Goal: Task Accomplishment & Management: Manage account settings

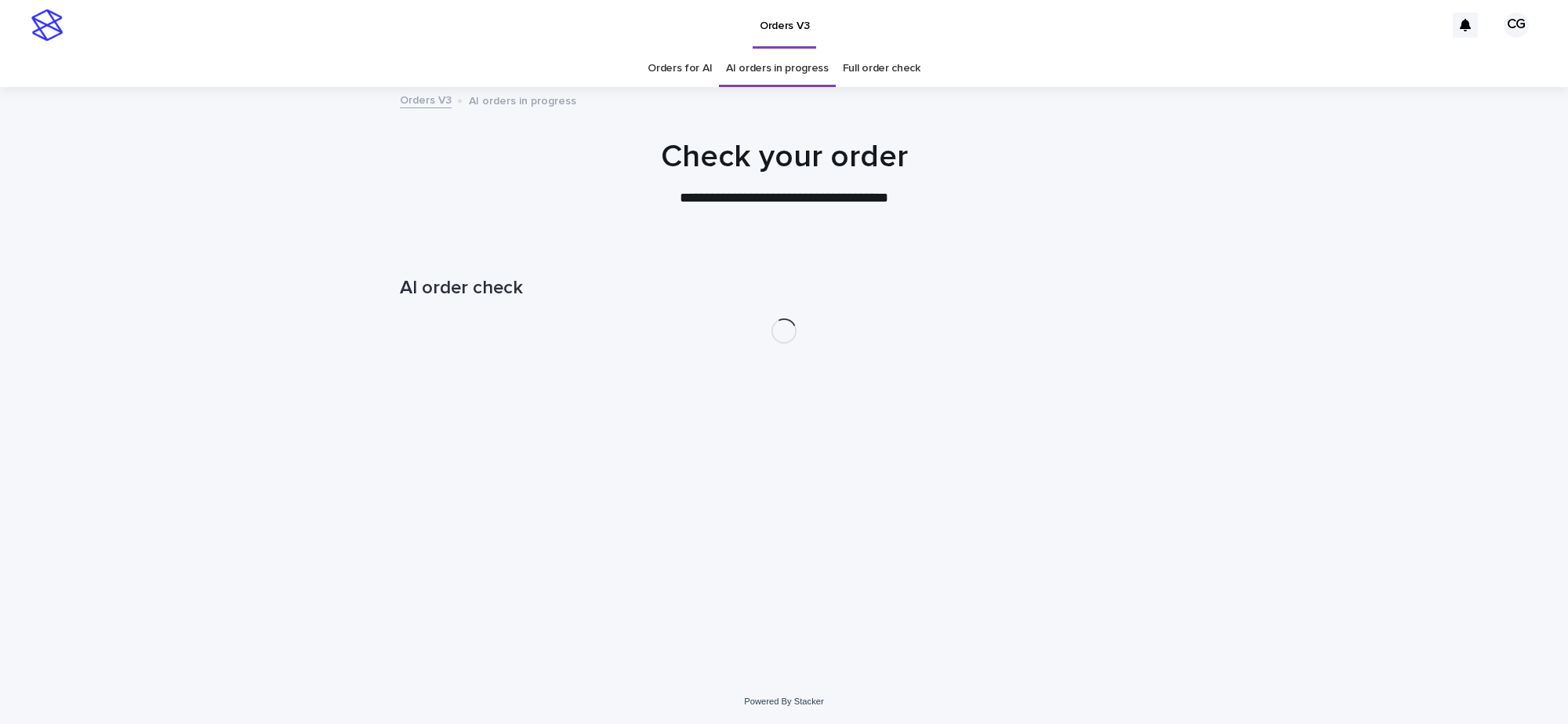
click at [692, 88] on div at bounding box center [784, 166] width 1568 height 157
click at [695, 72] on link "Orders for AI" at bounding box center [679, 68] width 64 height 37
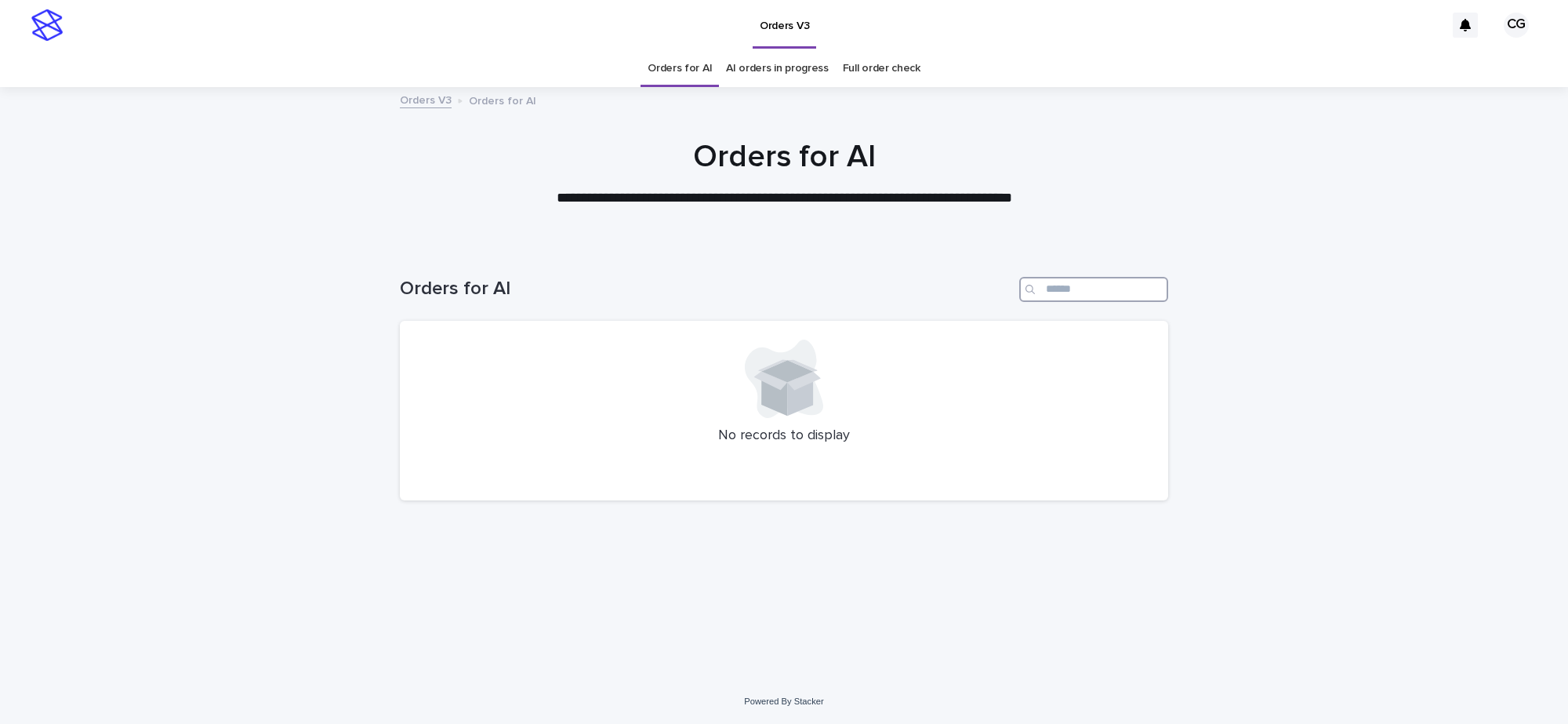
click at [1077, 284] on input "Search" at bounding box center [1094, 289] width 149 height 25
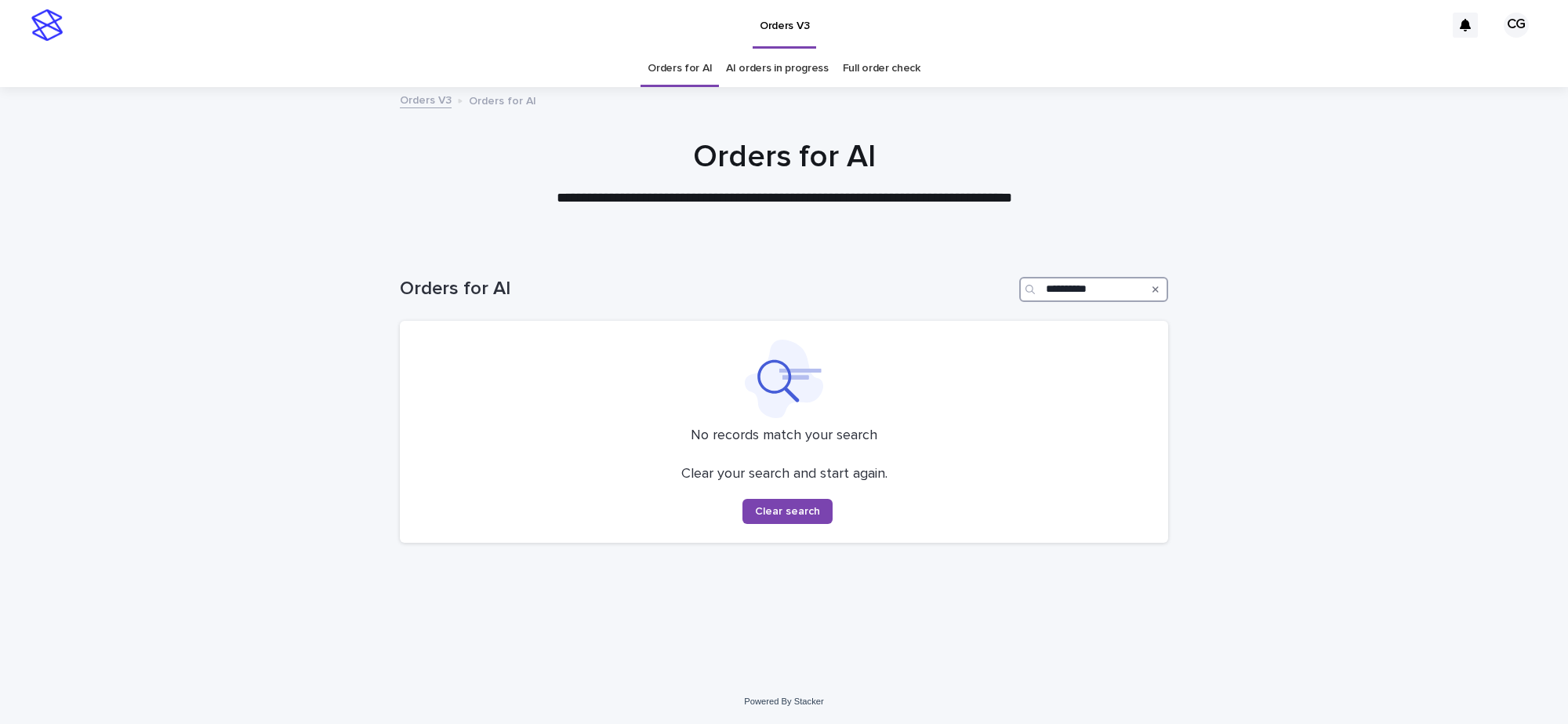
type input "**********"
click at [1155, 289] on icon "Search" at bounding box center [1156, 290] width 6 height 6
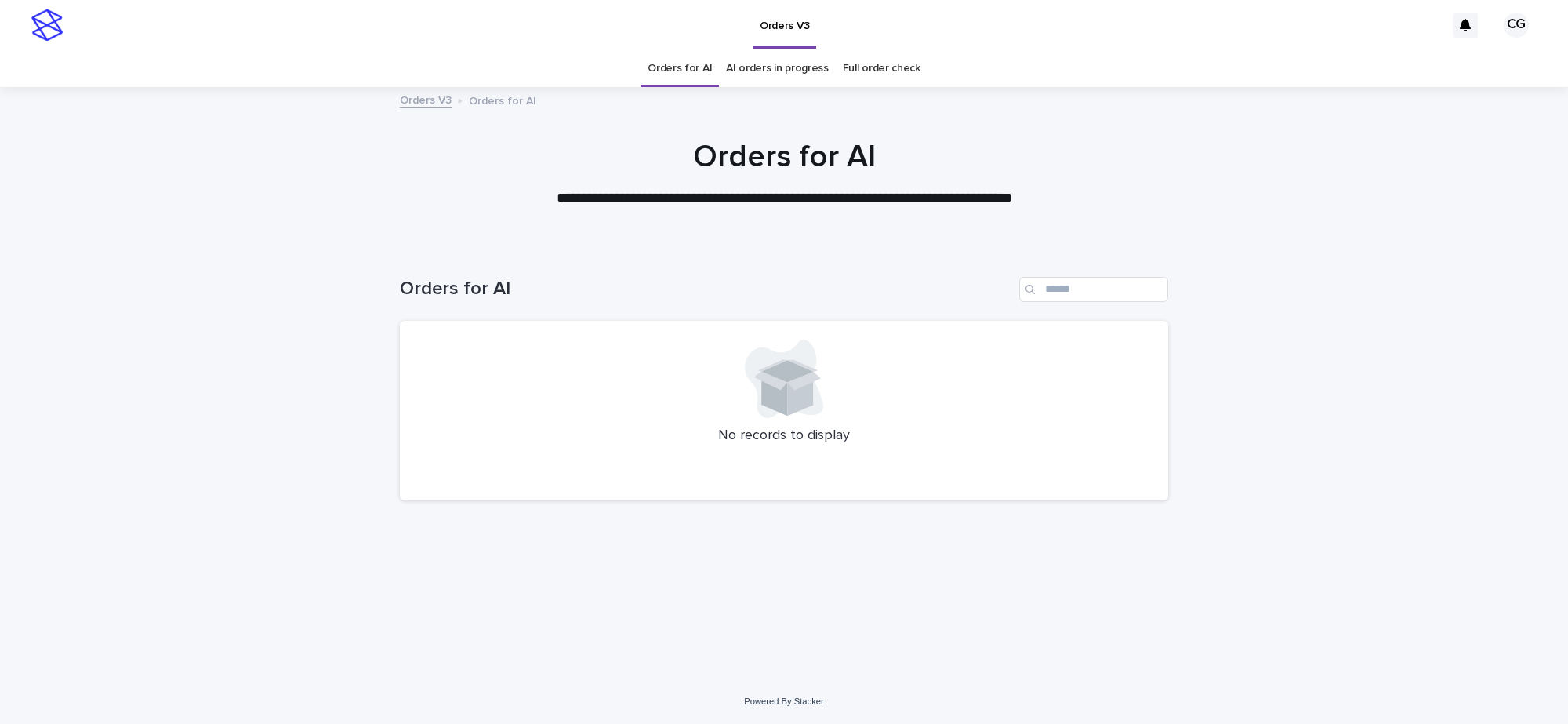
click at [781, 582] on div "Loading... Saving… Loading... Saving… Orders for AI No records to display" at bounding box center [784, 442] width 784 height 394
drag, startPoint x: 510, startPoint y: 145, endPoint x: 575, endPoint y: 135, distance: 65.8
click at [510, 145] on h1 "Orders for AI" at bounding box center [784, 157] width 769 height 37
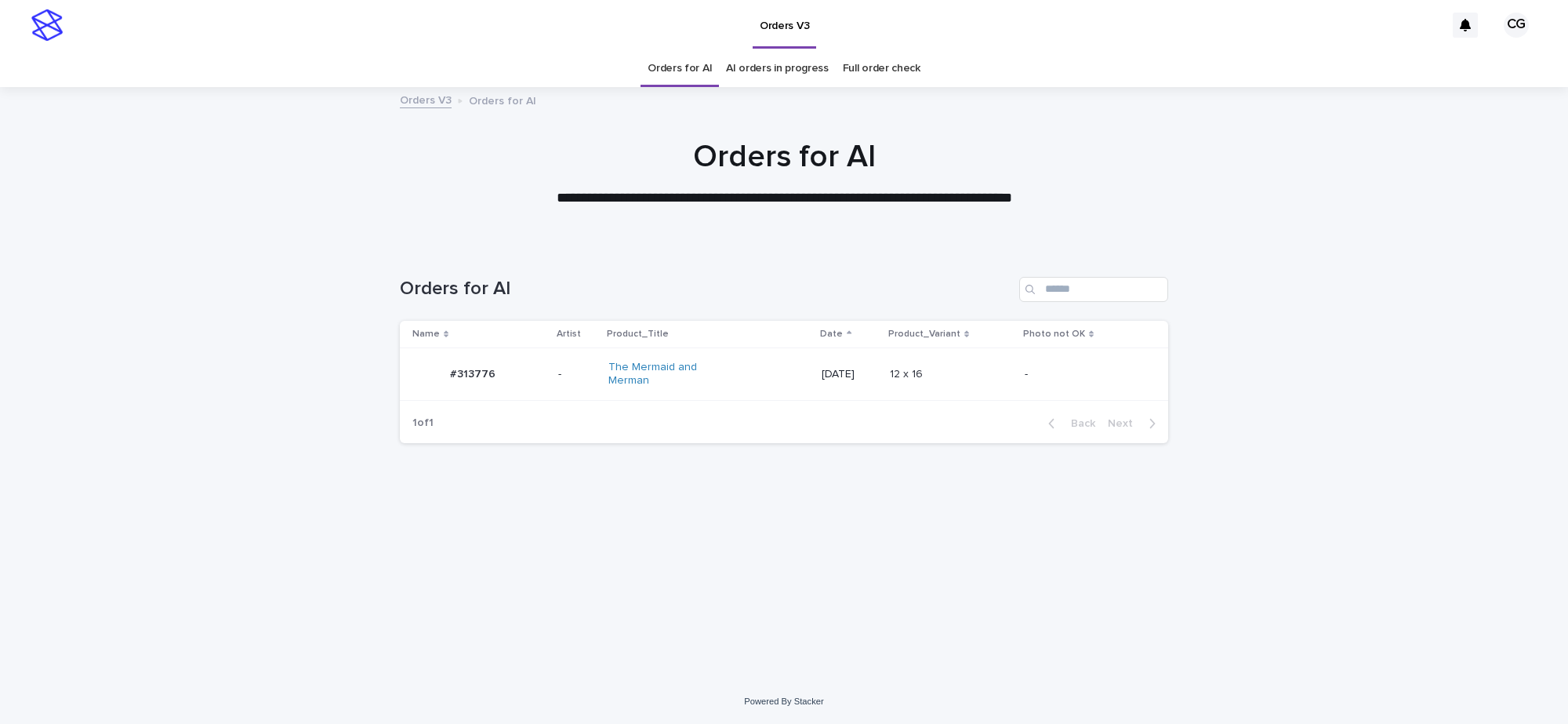
click at [719, 381] on div "The Mermaid and Merman" at bounding box center [709, 374] width 200 height 39
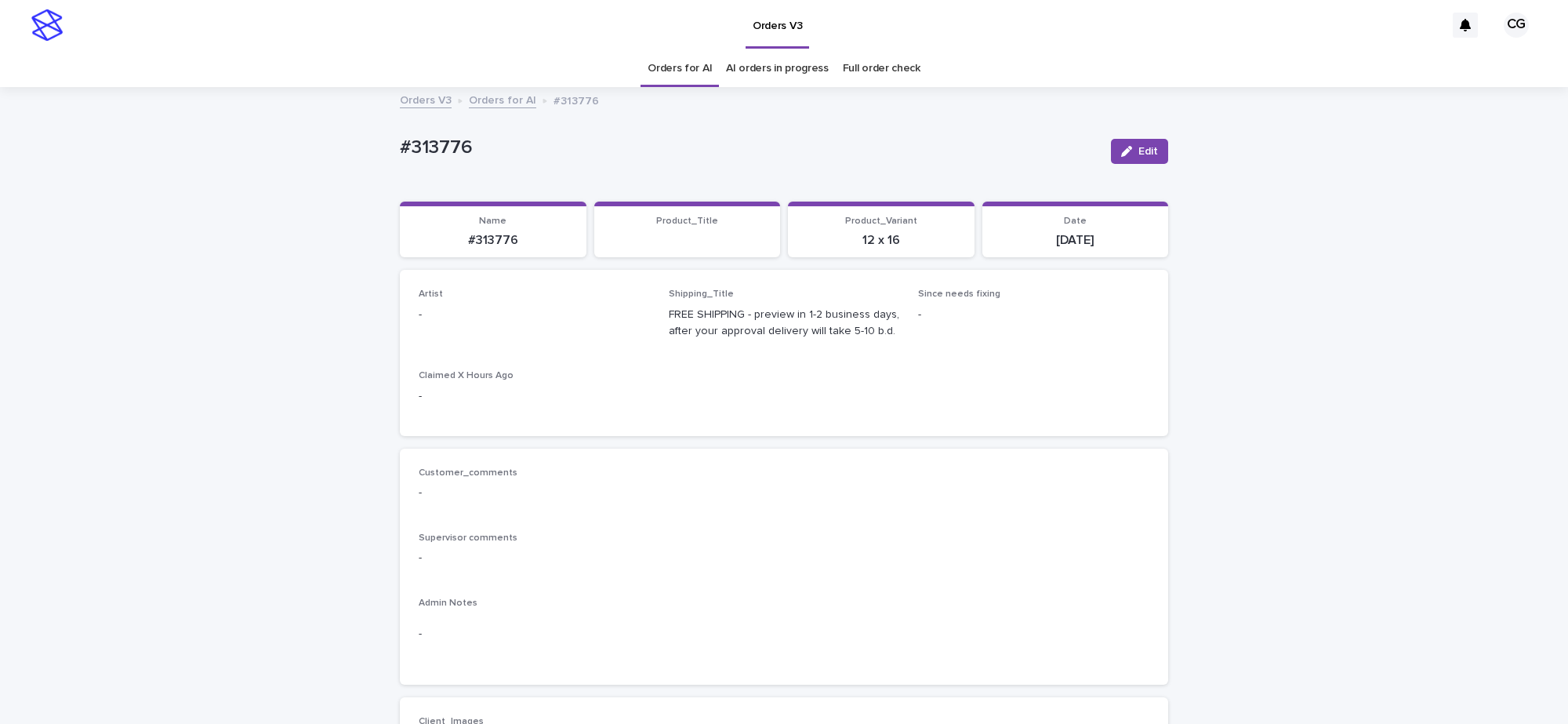
drag, startPoint x: 1110, startPoint y: 147, endPoint x: 666, endPoint y: 323, distance: 477.6
click at [1105, 151] on div "Edit" at bounding box center [1136, 151] width 63 height 25
click at [562, 325] on div "Artist -" at bounding box center [534, 312] width 231 height 46
drag, startPoint x: 1153, startPoint y: 161, endPoint x: 652, endPoint y: 292, distance: 517.8
click at [1145, 162] on button "Edit" at bounding box center [1139, 151] width 58 height 25
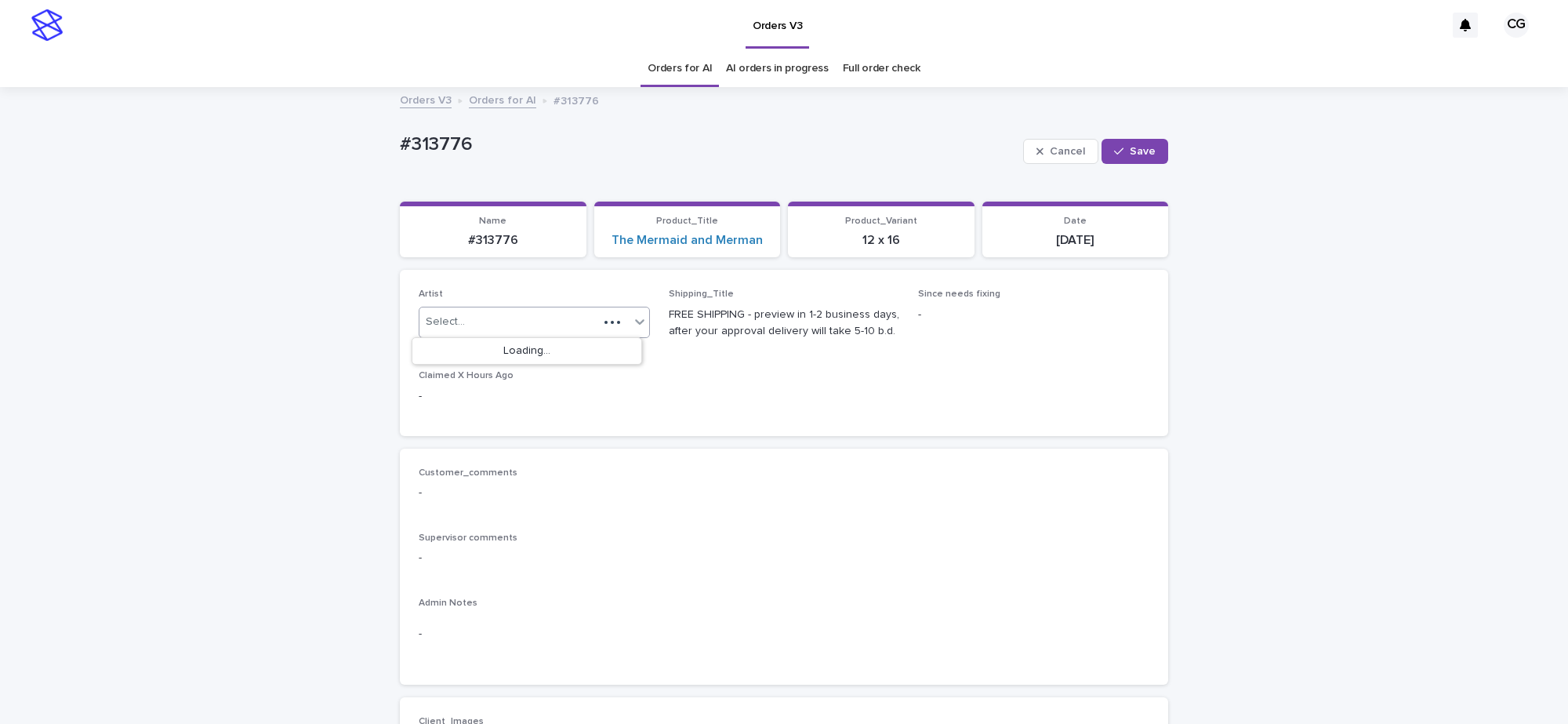
click at [530, 322] on div "Select..." at bounding box center [509, 322] width 179 height 26
paste input "**********"
type input "**********"
click at [535, 351] on div "[PERSON_NAME]" at bounding box center [527, 351] width 230 height 28
drag, startPoint x: 1155, startPoint y: 150, endPoint x: 1012, endPoint y: 154, distance: 143.1
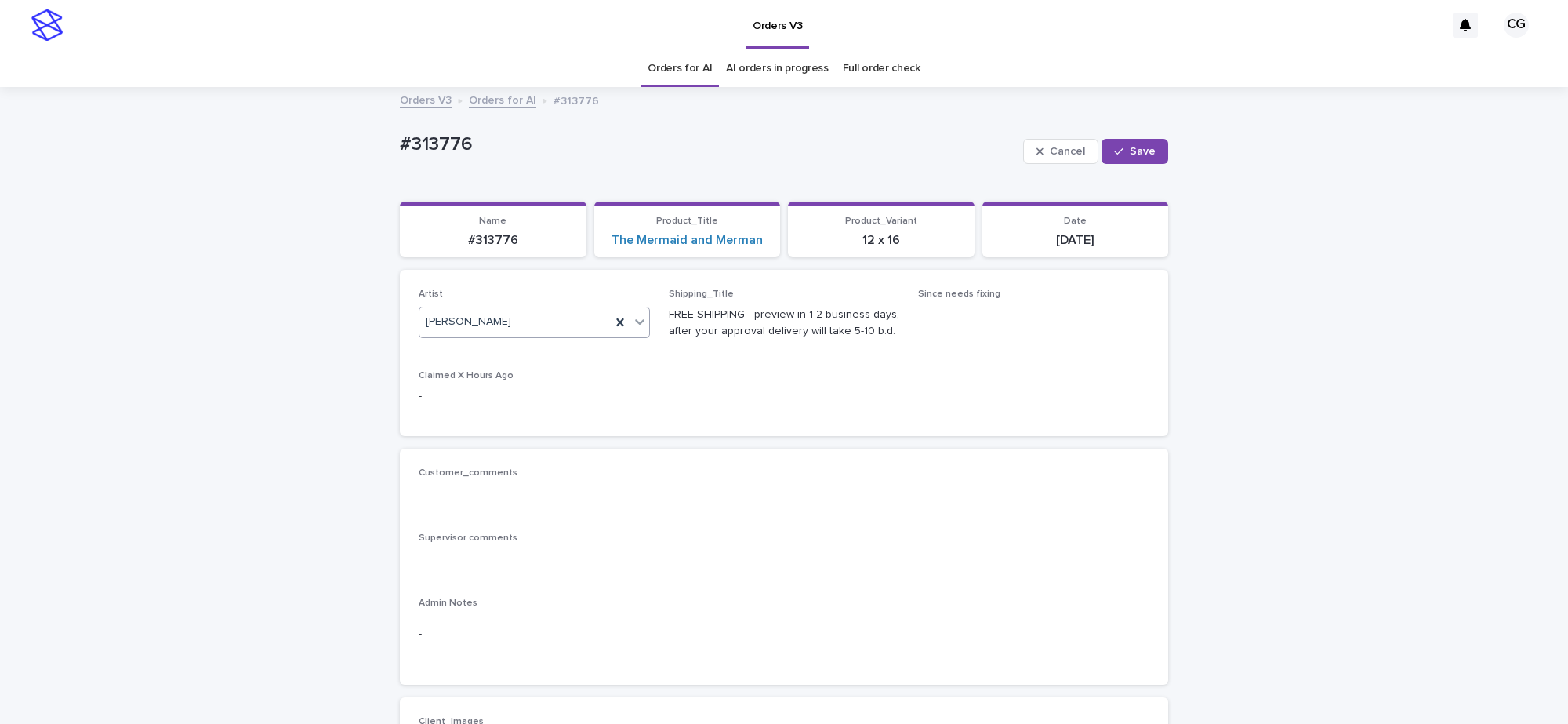
click at [1154, 151] on button "Save" at bounding box center [1135, 151] width 67 height 25
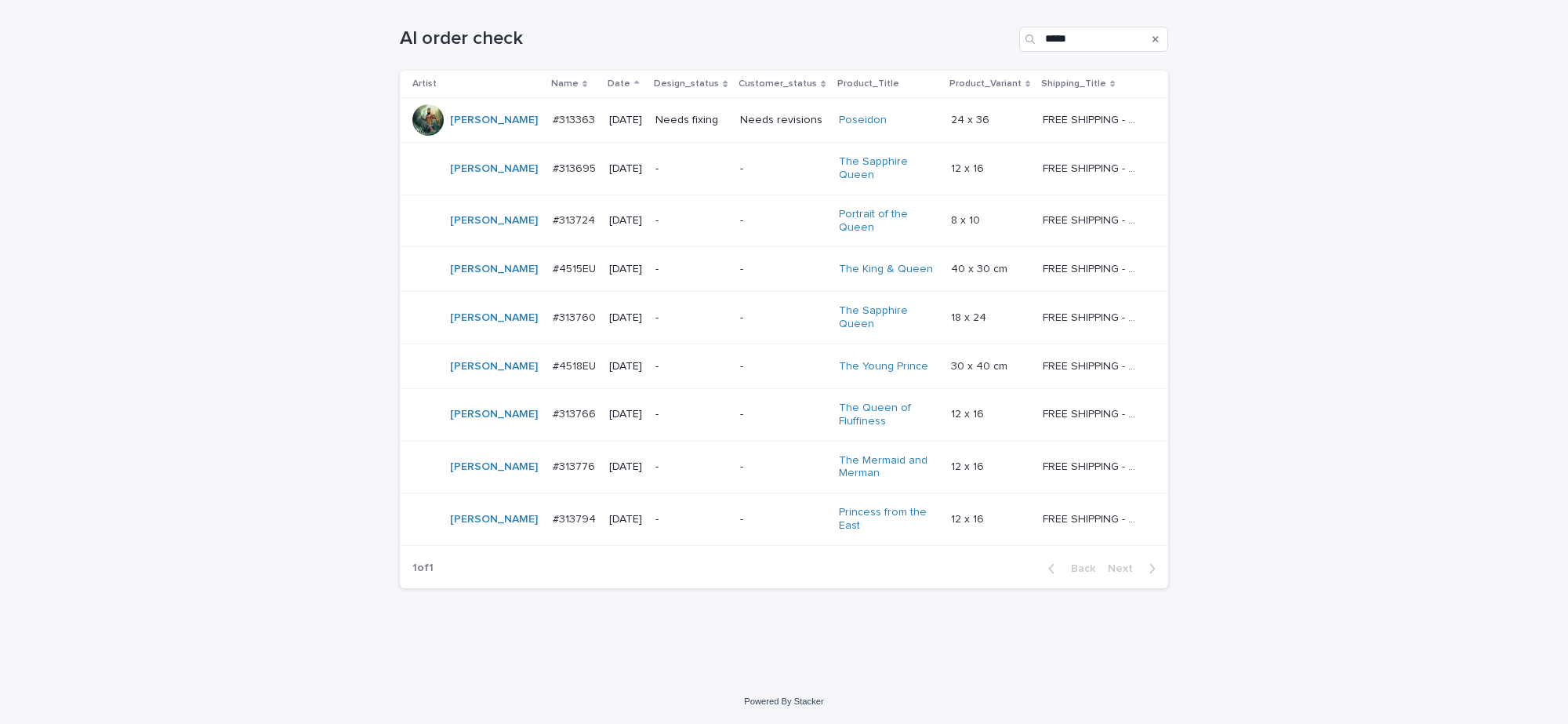
scroll to position [251, 0]
click at [614, 32] on h1 "AI order check" at bounding box center [707, 39] width 614 height 23
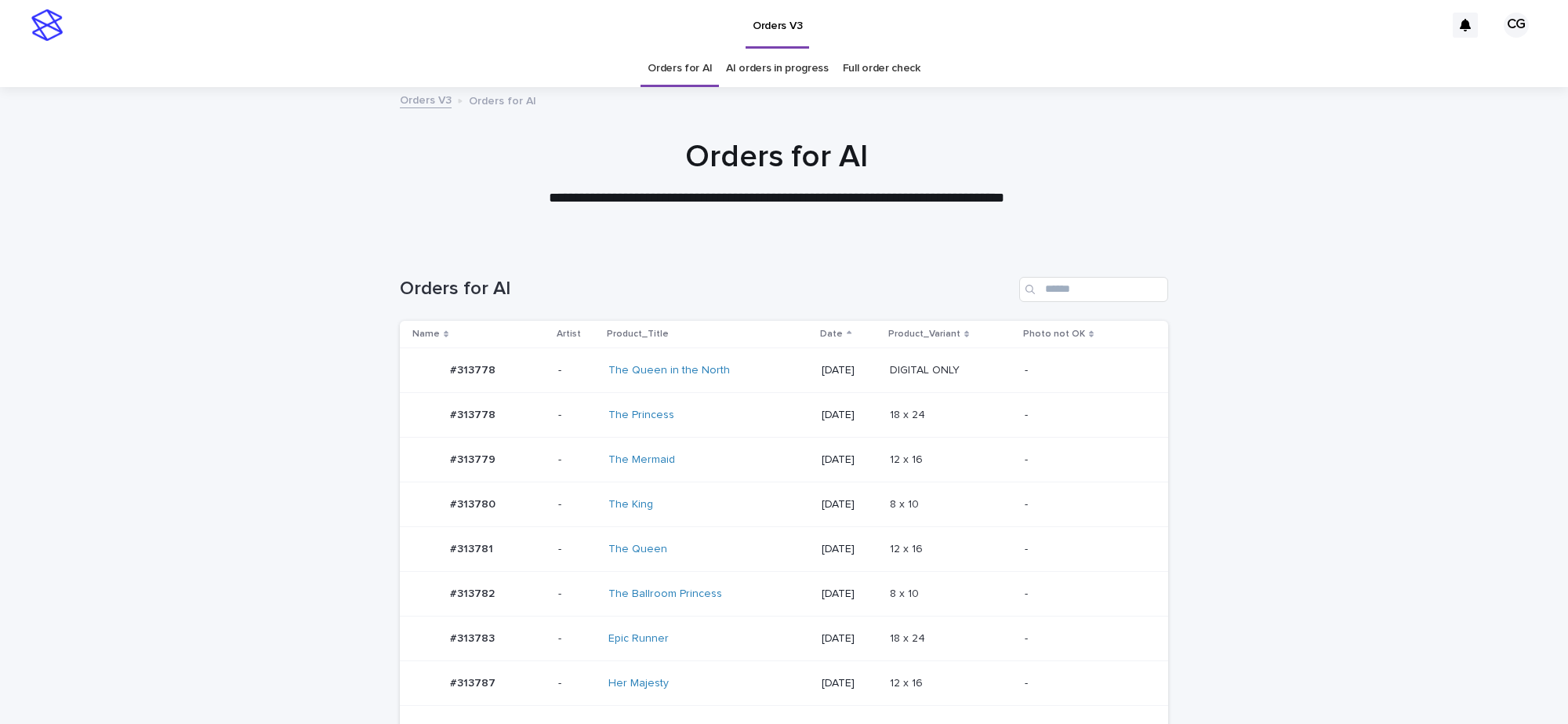
scroll to position [490, 0]
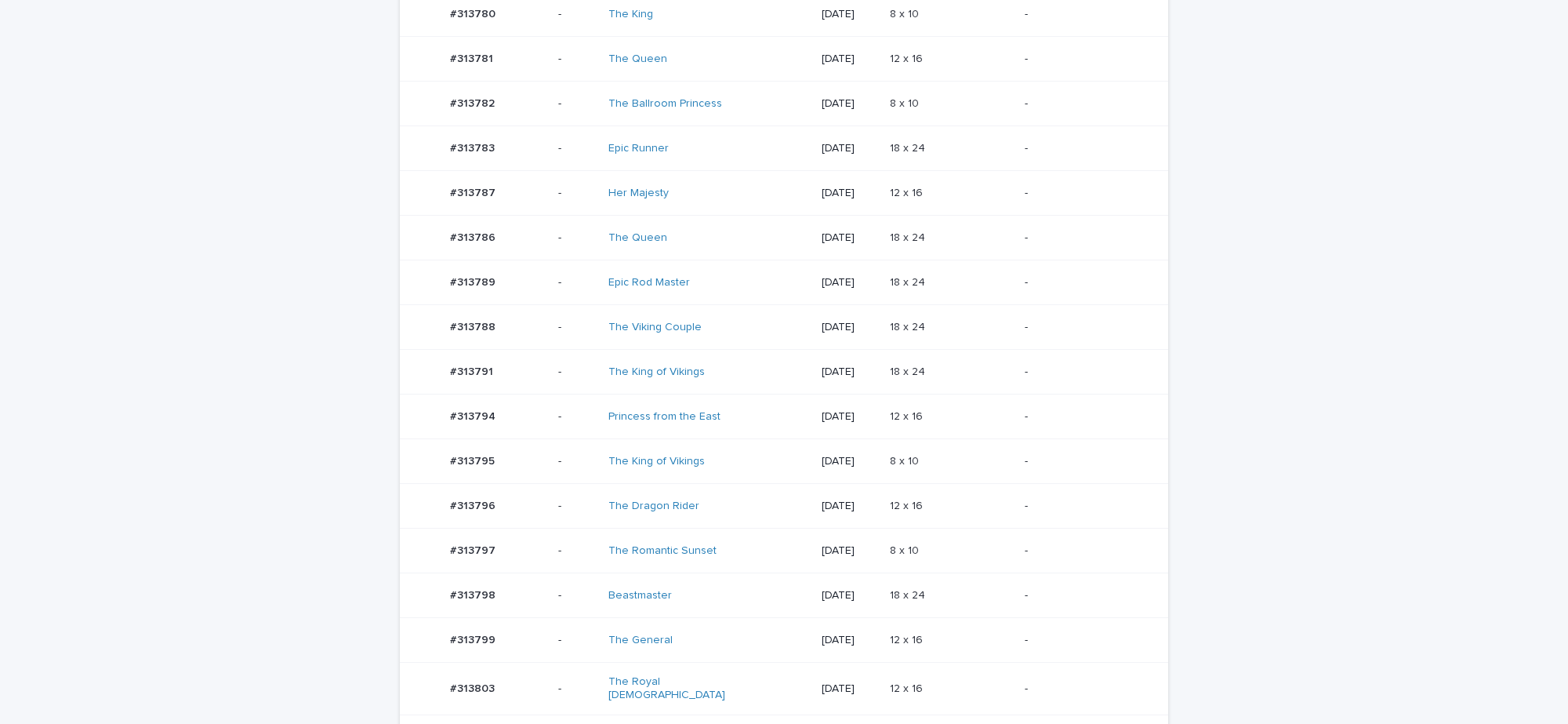
click at [780, 424] on td "Princess from the East" at bounding box center [709, 416] width 213 height 45
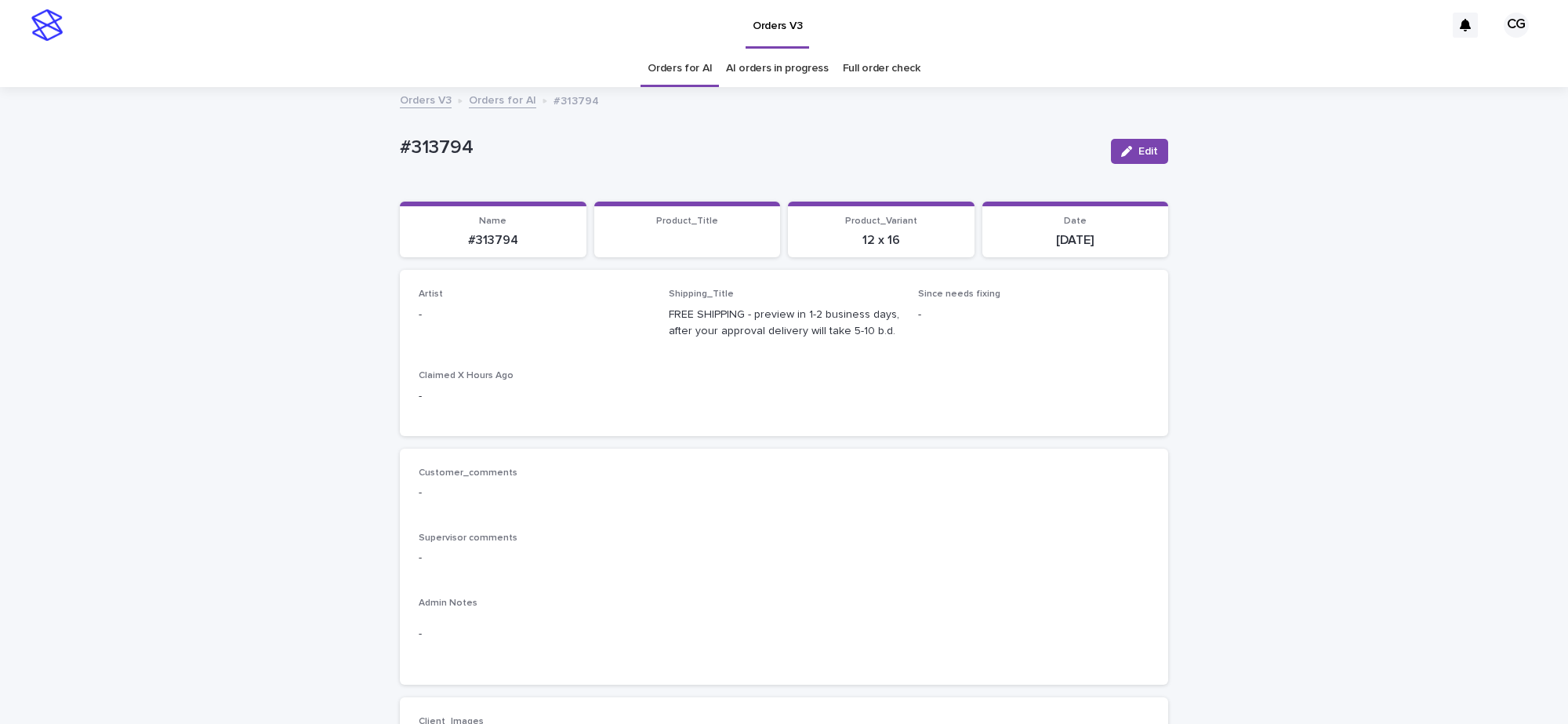
drag, startPoint x: 1138, startPoint y: 151, endPoint x: 573, endPoint y: 353, distance: 600.0
click at [1139, 151] on span "Edit" at bounding box center [1148, 152] width 19 height 11
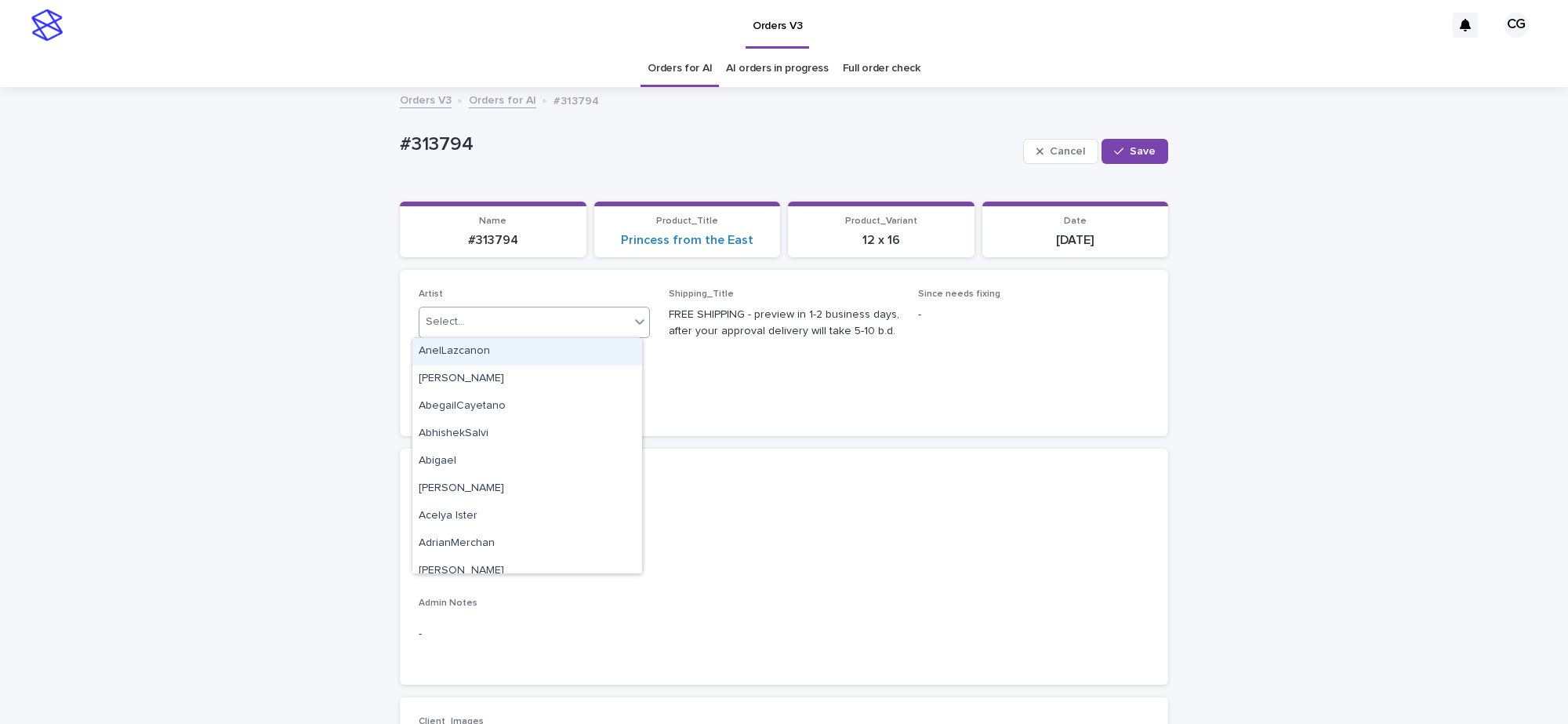
click at [506, 327] on div "Select..." at bounding box center [524, 322] width 210 height 26
paste input "**********"
type input "**********"
click at [507, 350] on div "[PERSON_NAME]" at bounding box center [527, 351] width 230 height 28
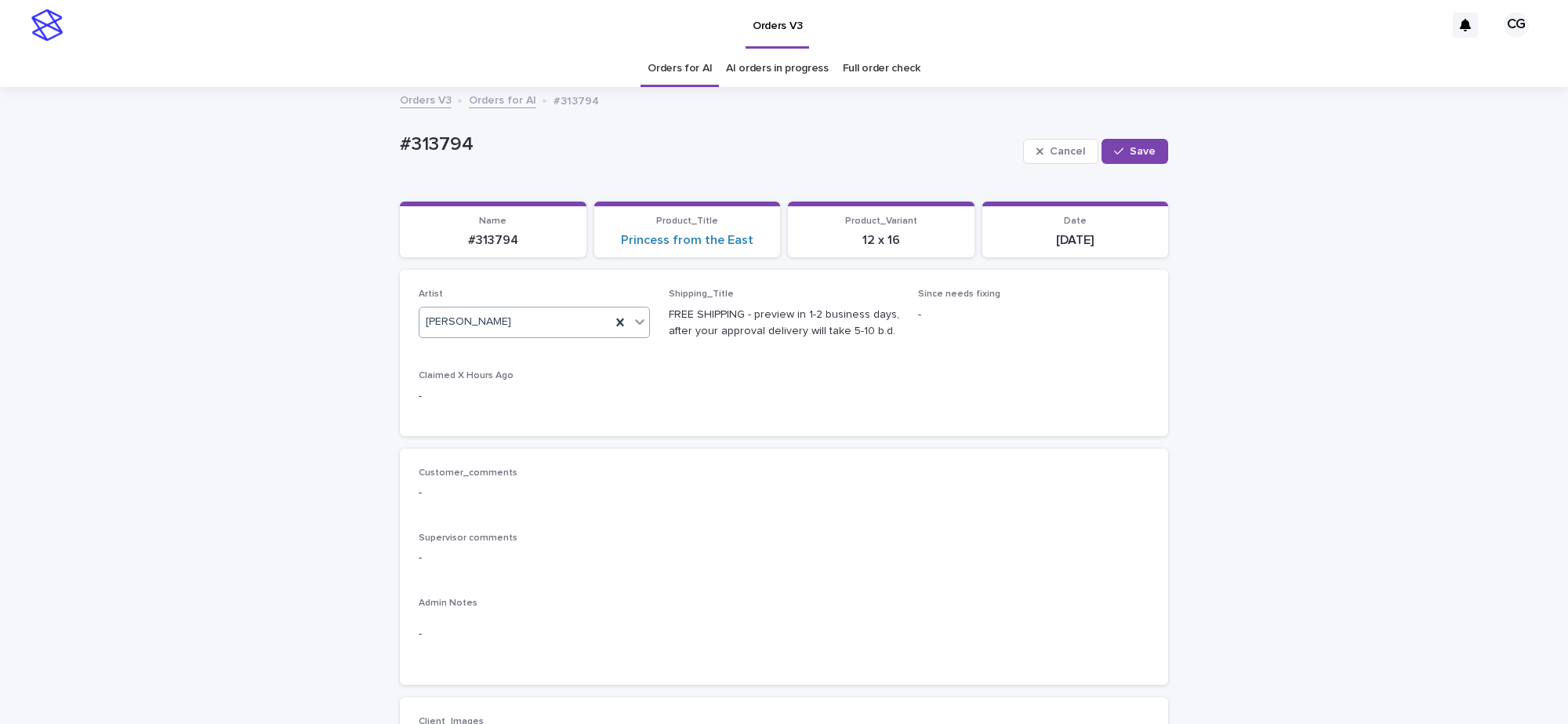
drag, startPoint x: 1131, startPoint y: 153, endPoint x: 919, endPoint y: 148, distance: 212.1
click at [1130, 153] on span "Save" at bounding box center [1143, 152] width 26 height 11
drag, startPoint x: 375, startPoint y: 153, endPoint x: 465, endPoint y: 151, distance: 90.0
copy p "#313794"
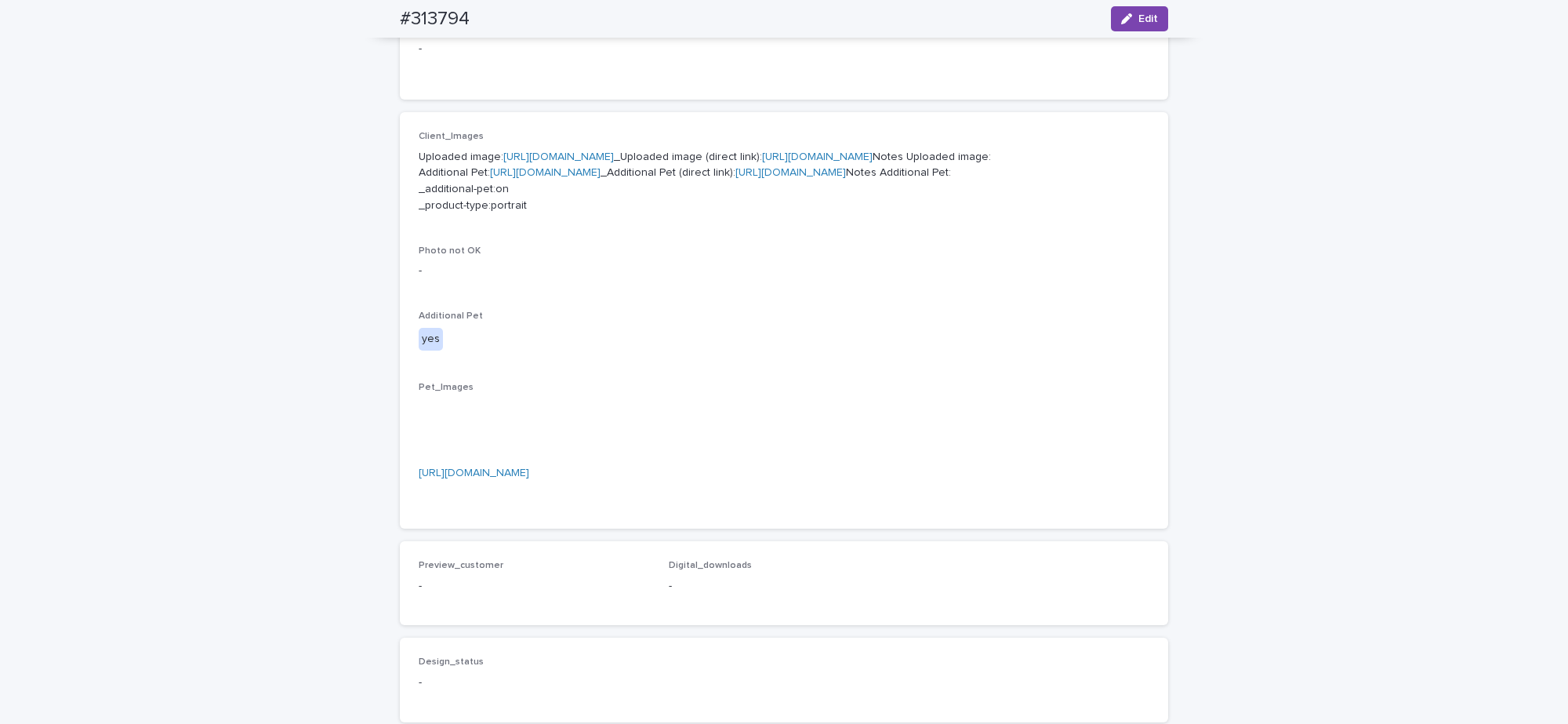
scroll to position [490, 0]
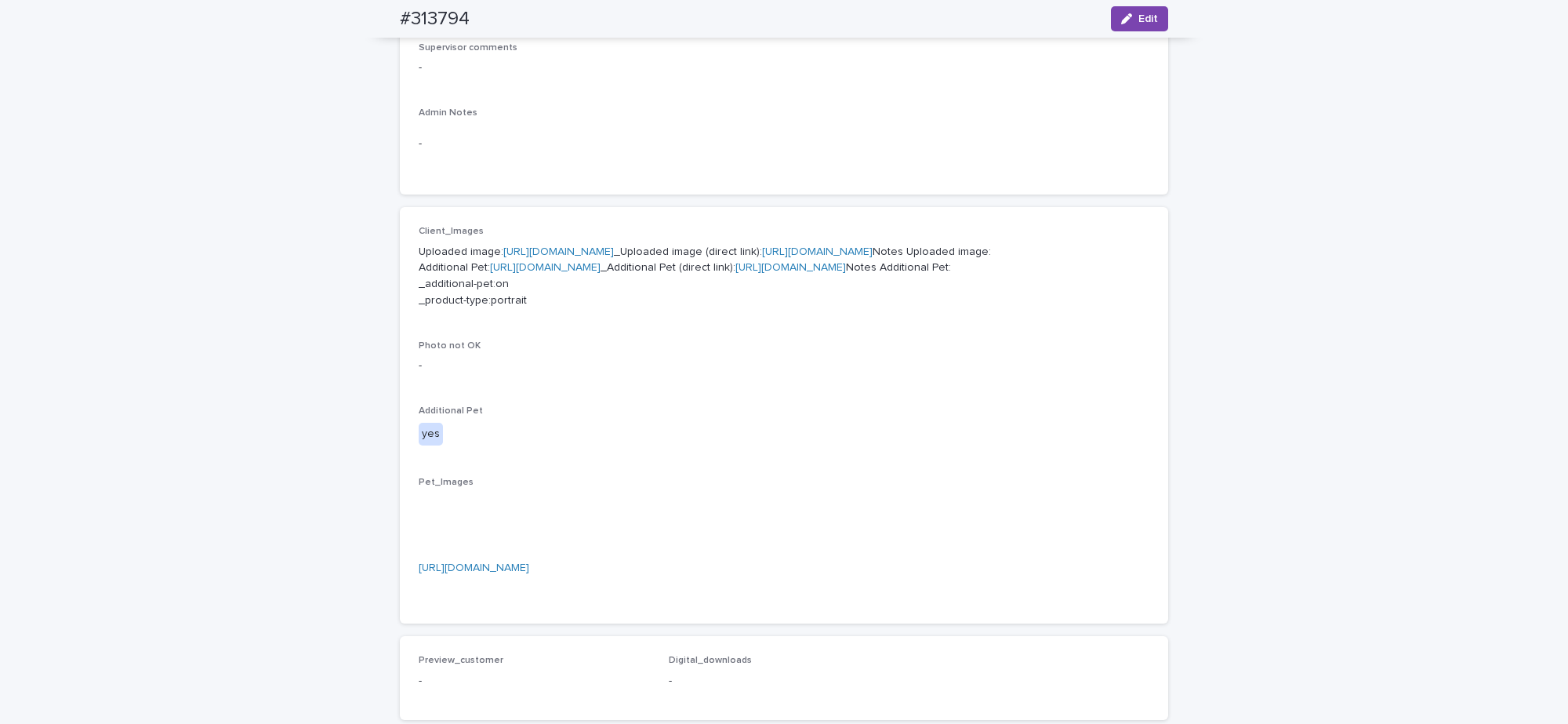
click at [762, 257] on link "https://files.getuploadkit.com/e11cfb23-3d37-4f5e-b252-d52a065c0f83/92e0292b-a7…" at bounding box center [817, 252] width 110 height 11
click at [735, 273] on link "https://files.getuploadkit.com/e11cfb23-3d37-4f5e-b252-d52a065c0f83/2d24f9b7-e6…" at bounding box center [790, 268] width 110 height 11
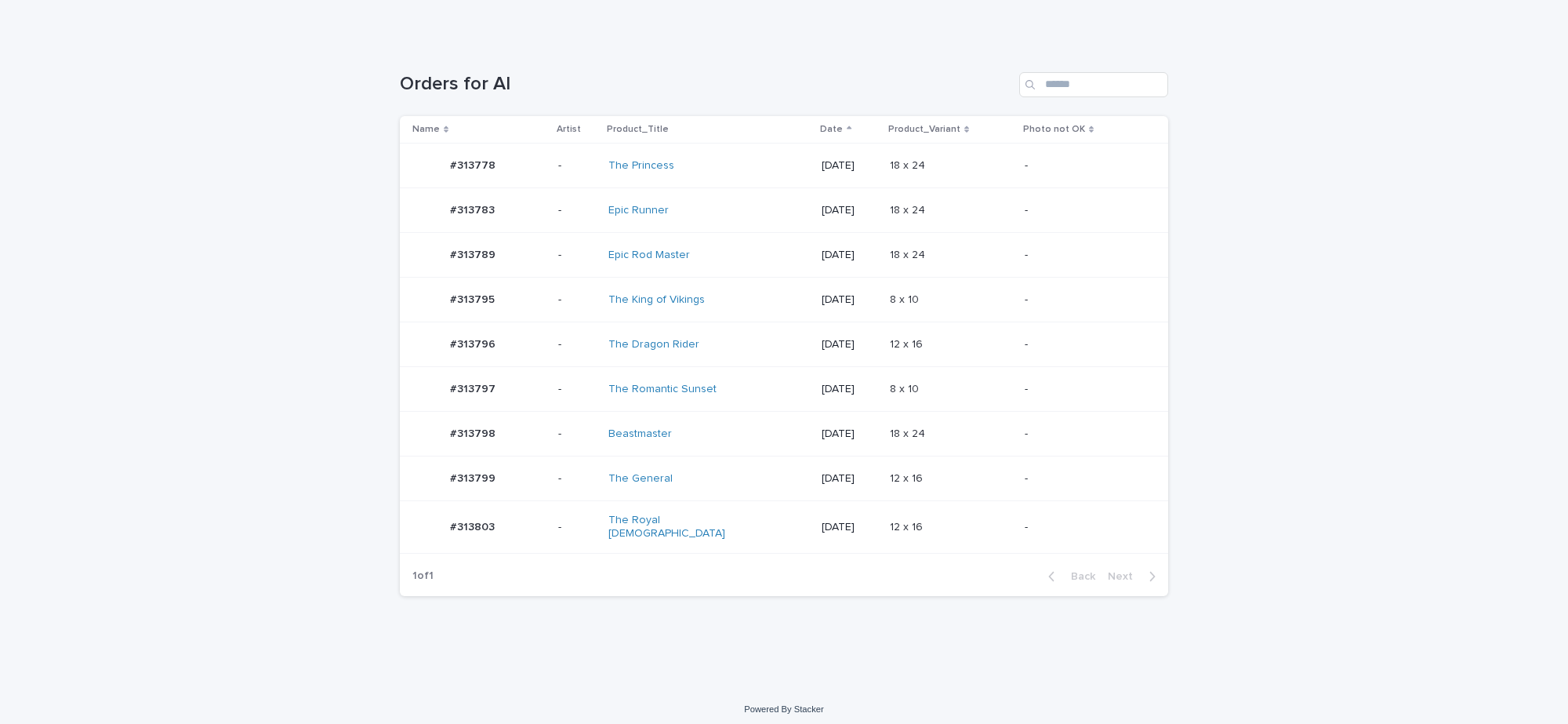
scroll to position [161, 0]
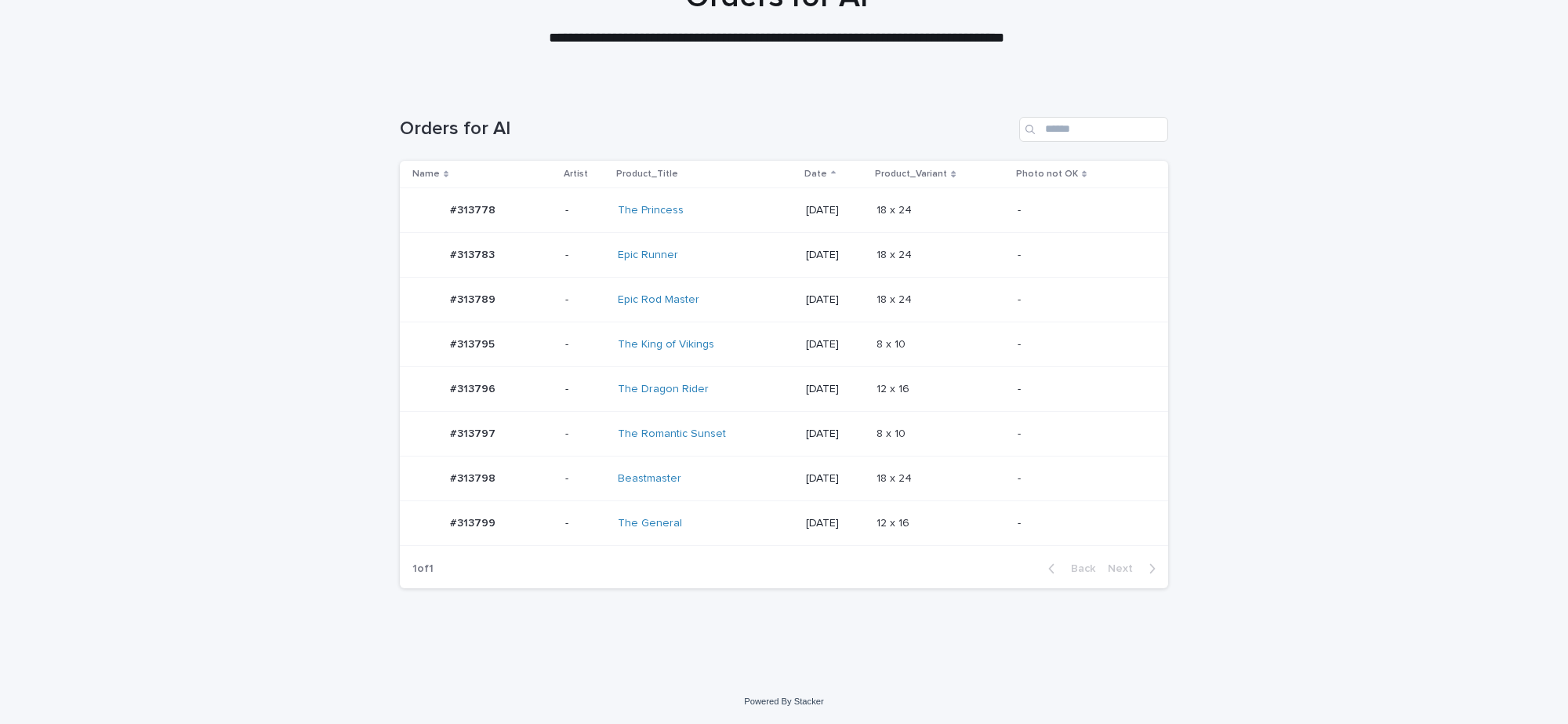
click at [753, 519] on div "The General" at bounding box center [705, 524] width 175 height 26
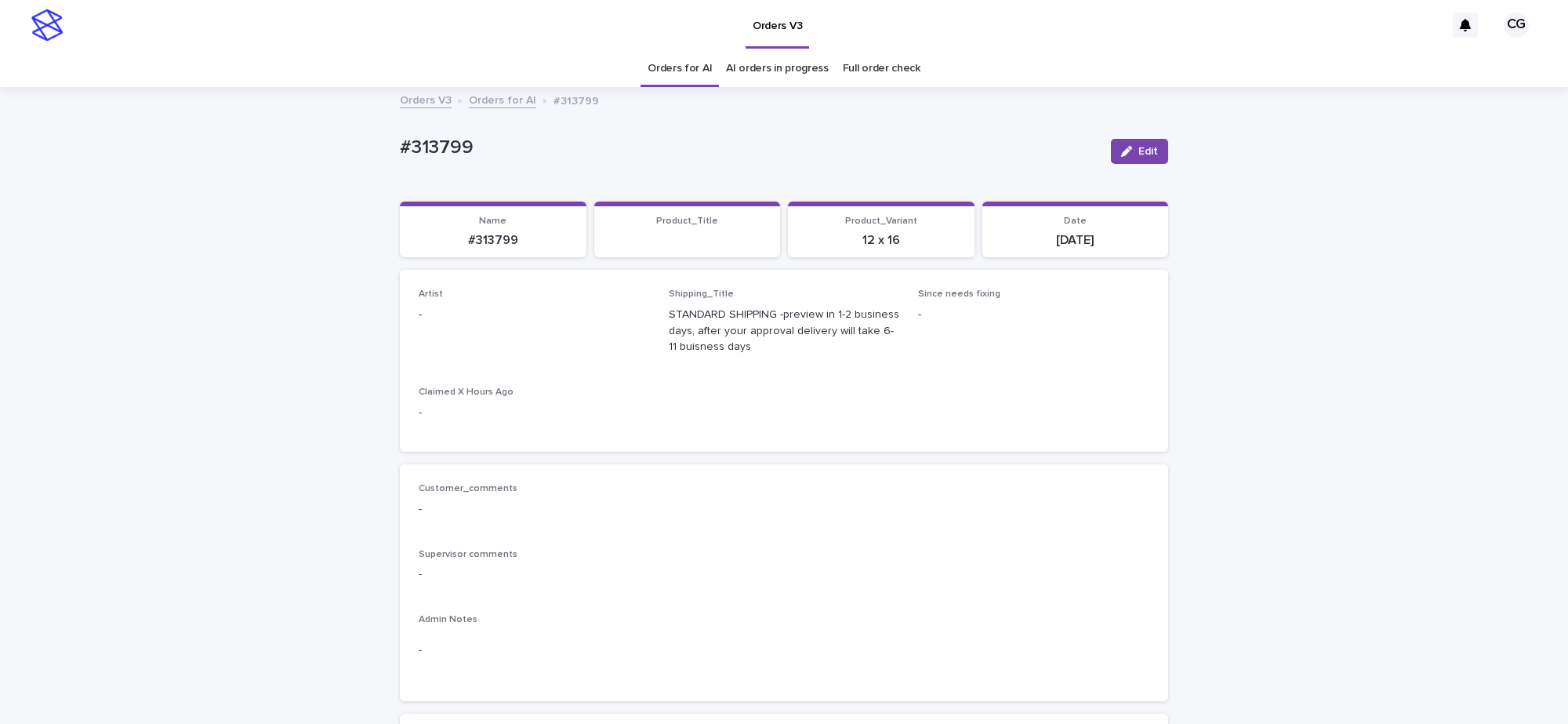
drag, startPoint x: 1138, startPoint y: 154, endPoint x: 565, endPoint y: 295, distance: 590.1
click at [1139, 154] on span "Edit" at bounding box center [1148, 152] width 19 height 11
click at [498, 318] on div "Select..." at bounding box center [509, 322] width 179 height 26
paste input "**********"
type input "**********"
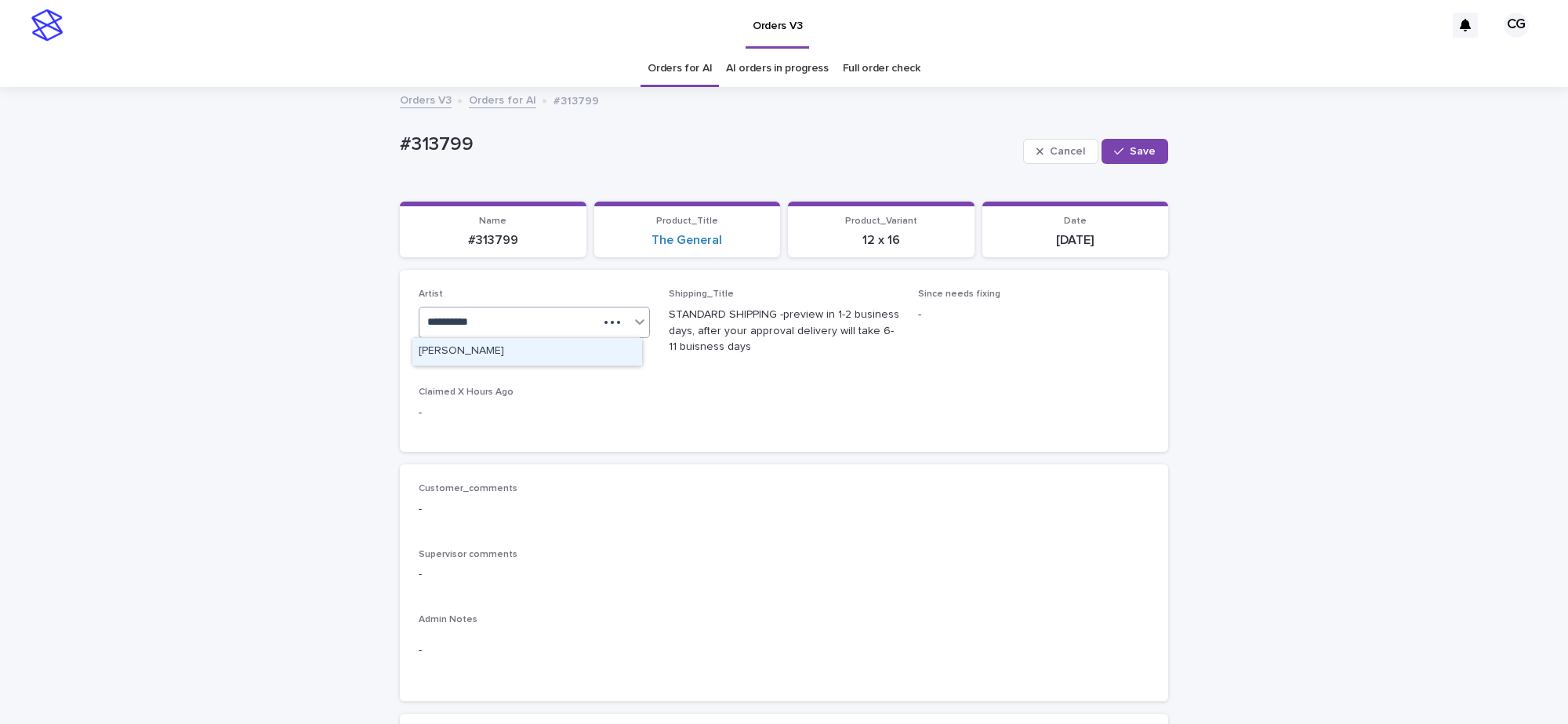
click at [533, 351] on div "[PERSON_NAME]" at bounding box center [527, 351] width 230 height 28
drag, startPoint x: 1145, startPoint y: 146, endPoint x: 885, endPoint y: 110, distance: 262.5
click at [1134, 149] on span "Save" at bounding box center [1143, 152] width 26 height 11
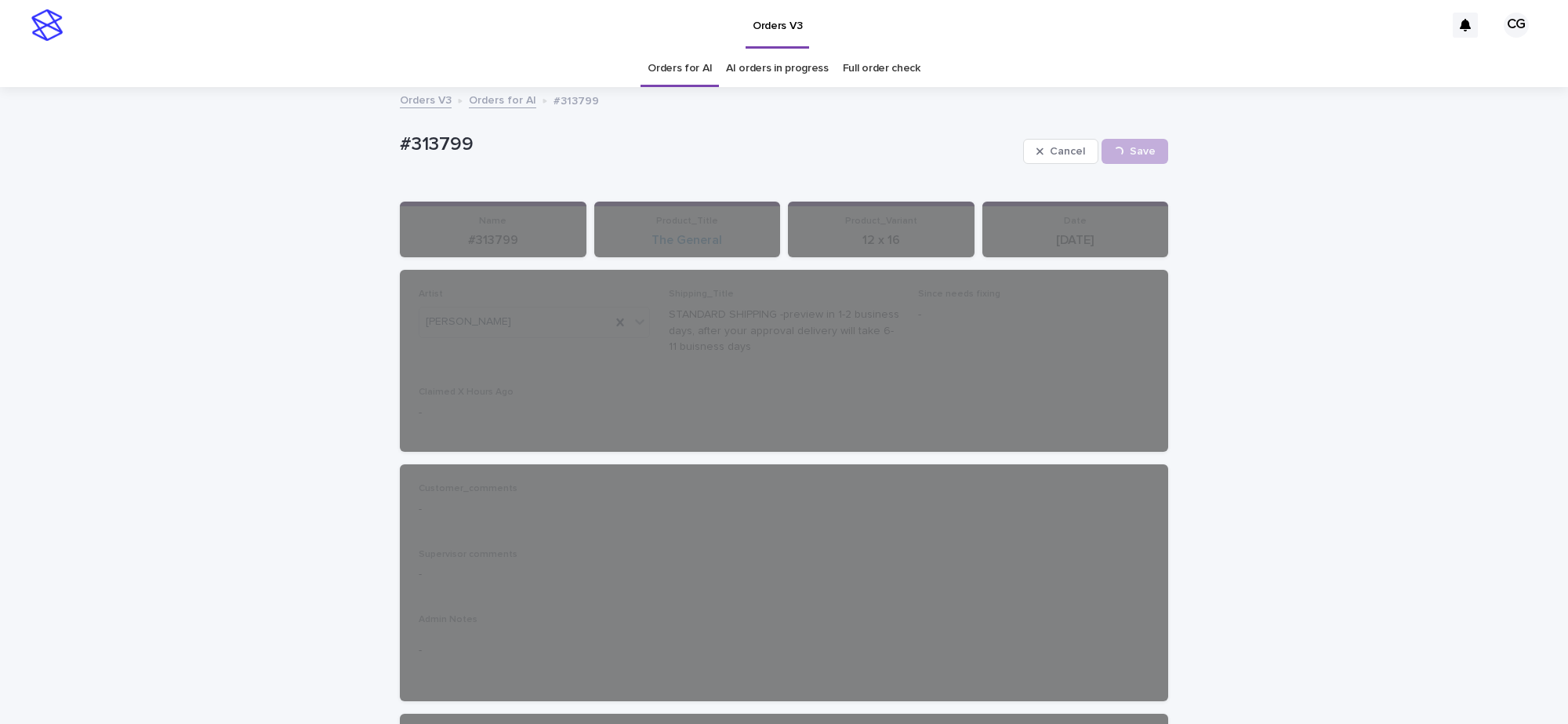
drag, startPoint x: 706, startPoint y: 72, endPoint x: 677, endPoint y: 71, distance: 29.0
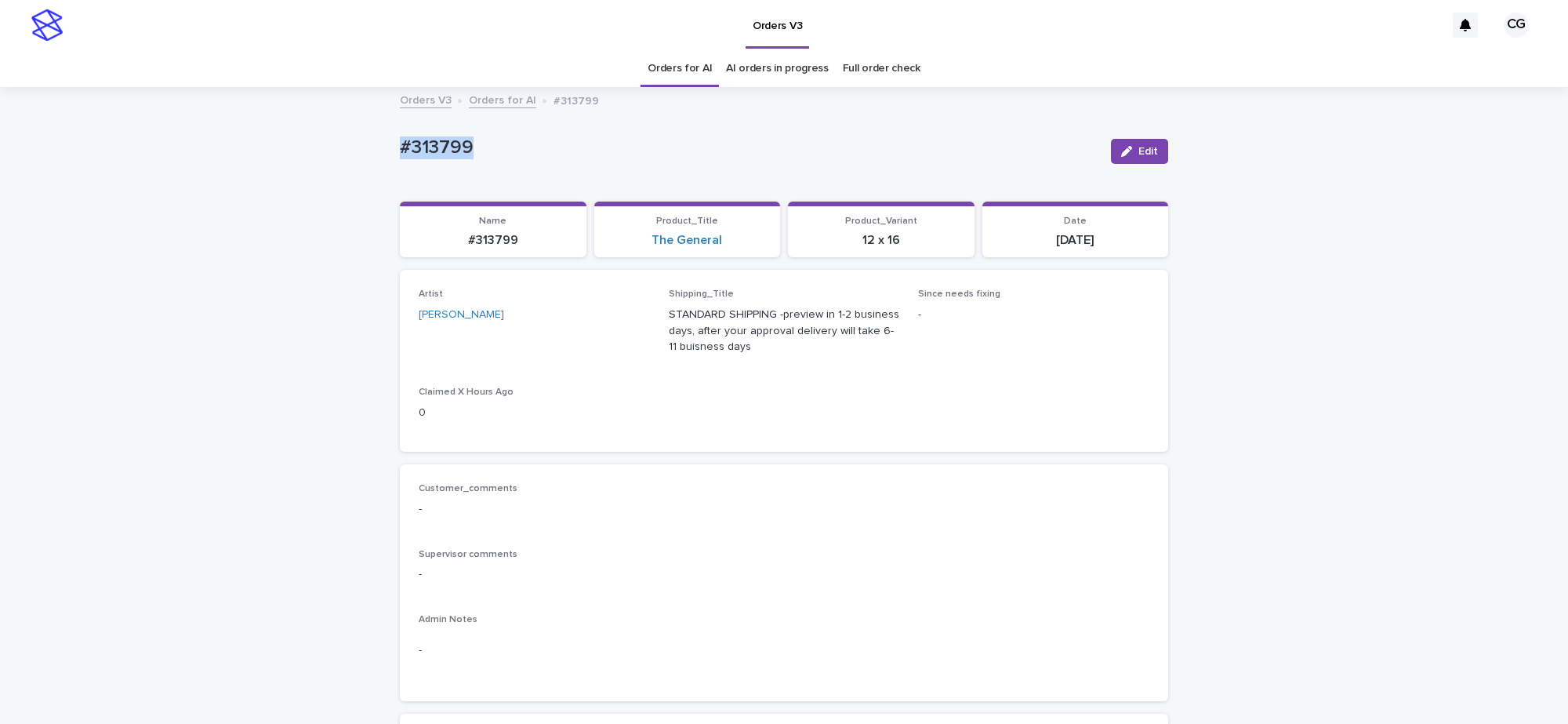
drag, startPoint x: 407, startPoint y: 148, endPoint x: 472, endPoint y: 150, distance: 65.0
copy p "#313799"
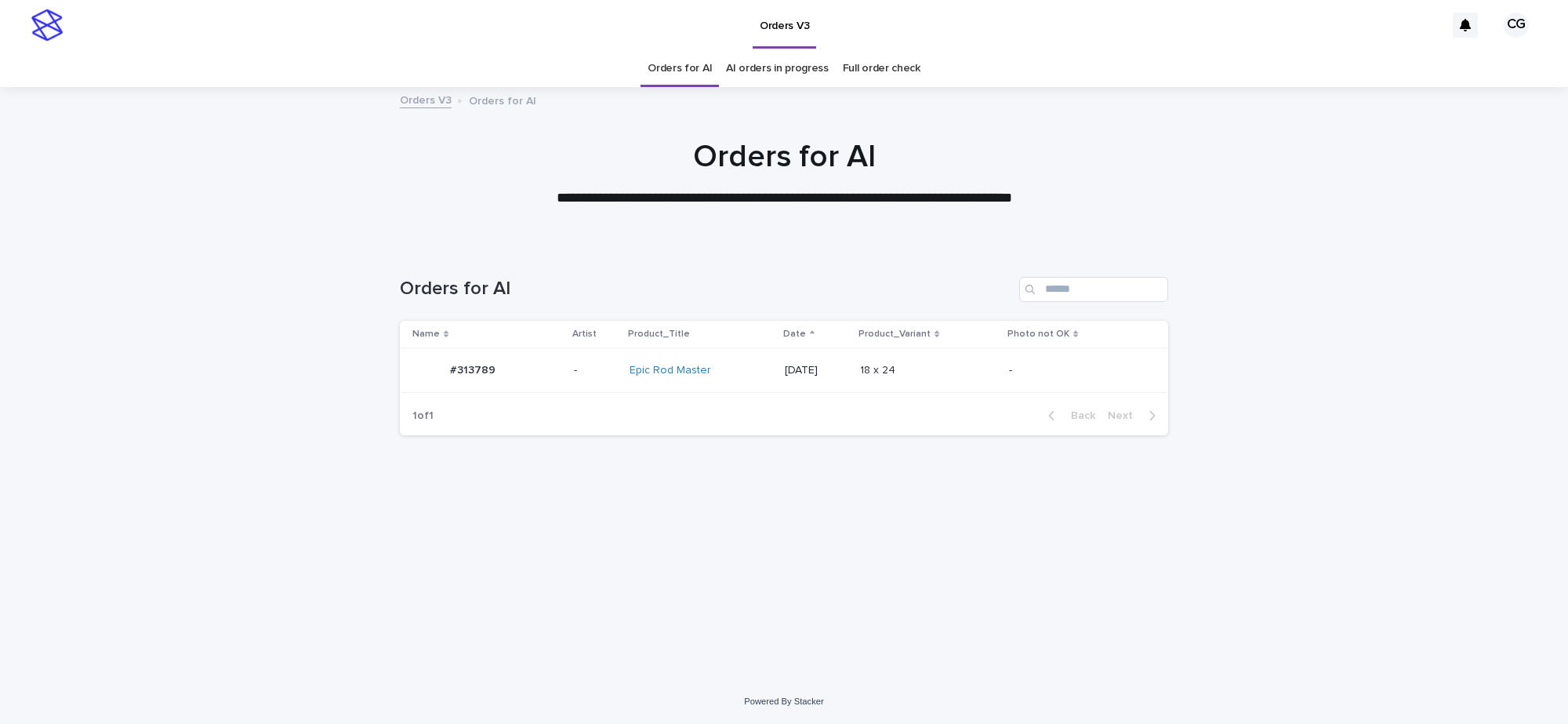
click at [832, 382] on div "[DATE]" at bounding box center [816, 371] width 62 height 26
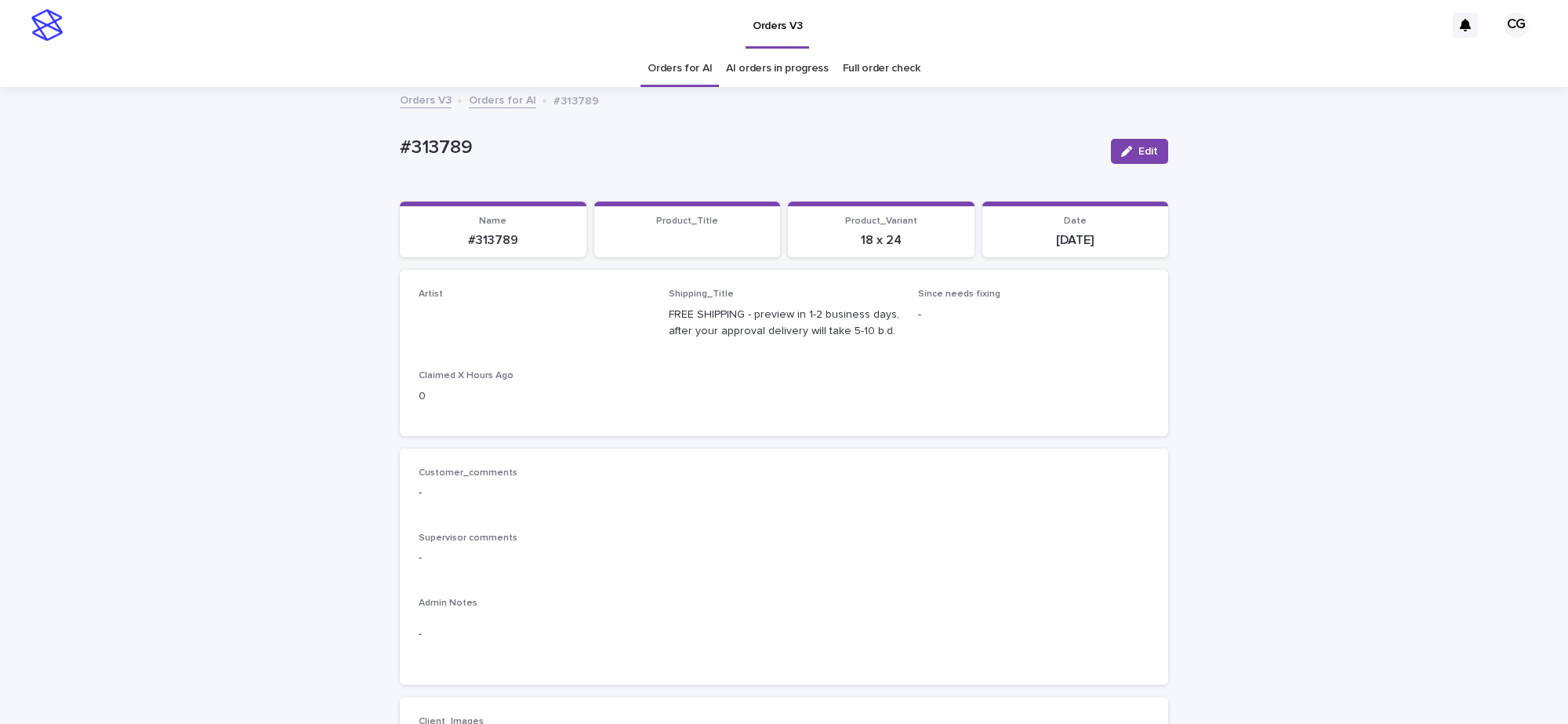
drag, startPoint x: 1139, startPoint y: 151, endPoint x: 639, endPoint y: 298, distance: 521.2
click at [1130, 157] on button "Edit" at bounding box center [1139, 151] width 58 height 25
click at [555, 328] on div "Select..." at bounding box center [509, 322] width 179 height 26
paste input "**********"
type input "**********"
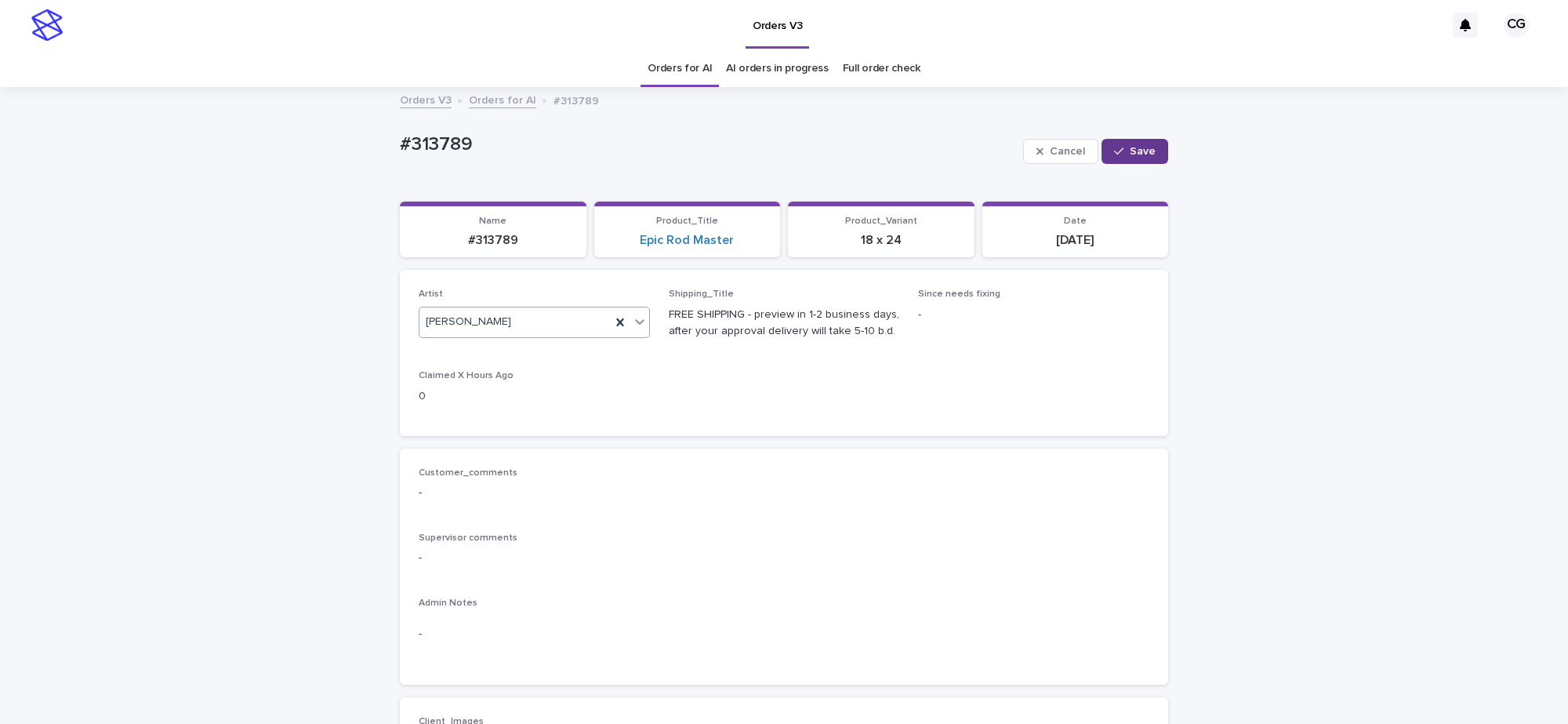
click at [1125, 157] on button "Save" at bounding box center [1135, 151] width 67 height 25
drag, startPoint x: 377, startPoint y: 145, endPoint x: 502, endPoint y: 145, distance: 125.0
copy p "#313789"
drag, startPoint x: 390, startPoint y: 167, endPoint x: 515, endPoint y: 255, distance: 152.9
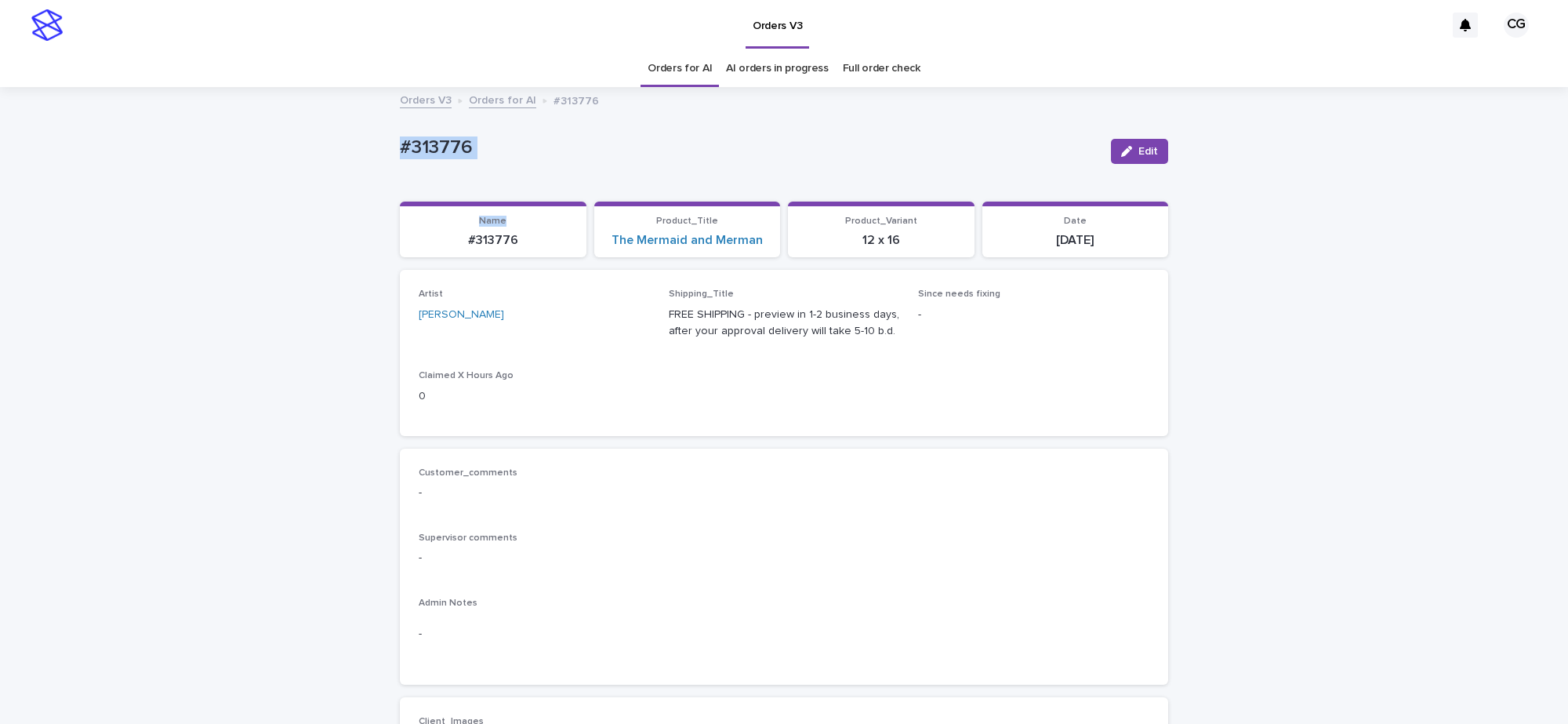
click at [476, 171] on div "#313776 Edit" at bounding box center [784, 151] width 769 height 62
drag, startPoint x: 381, startPoint y: 144, endPoint x: 465, endPoint y: 145, distance: 84.0
copy p "#313776"
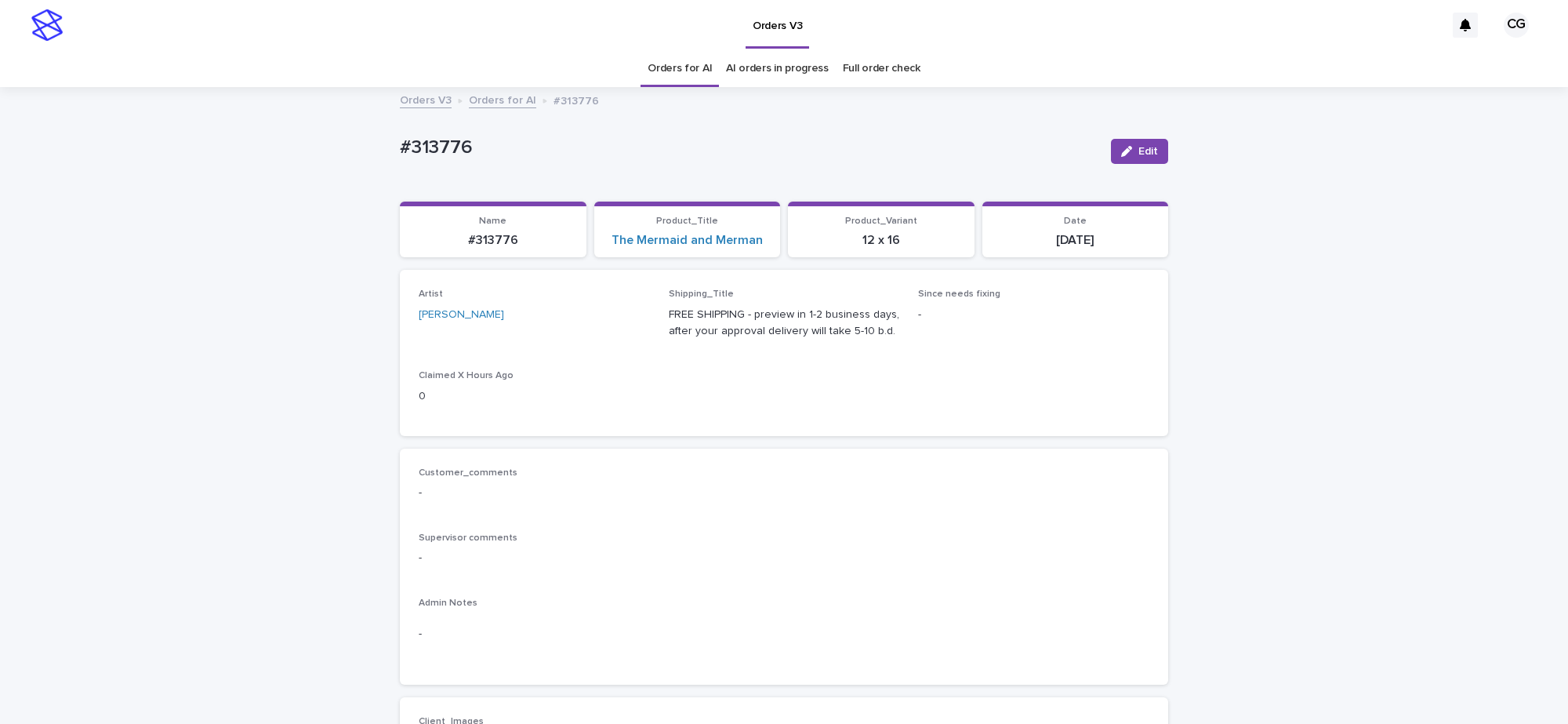
click at [429, 45] on div "Orders V3" at bounding box center [758, 25] width 1375 height 50
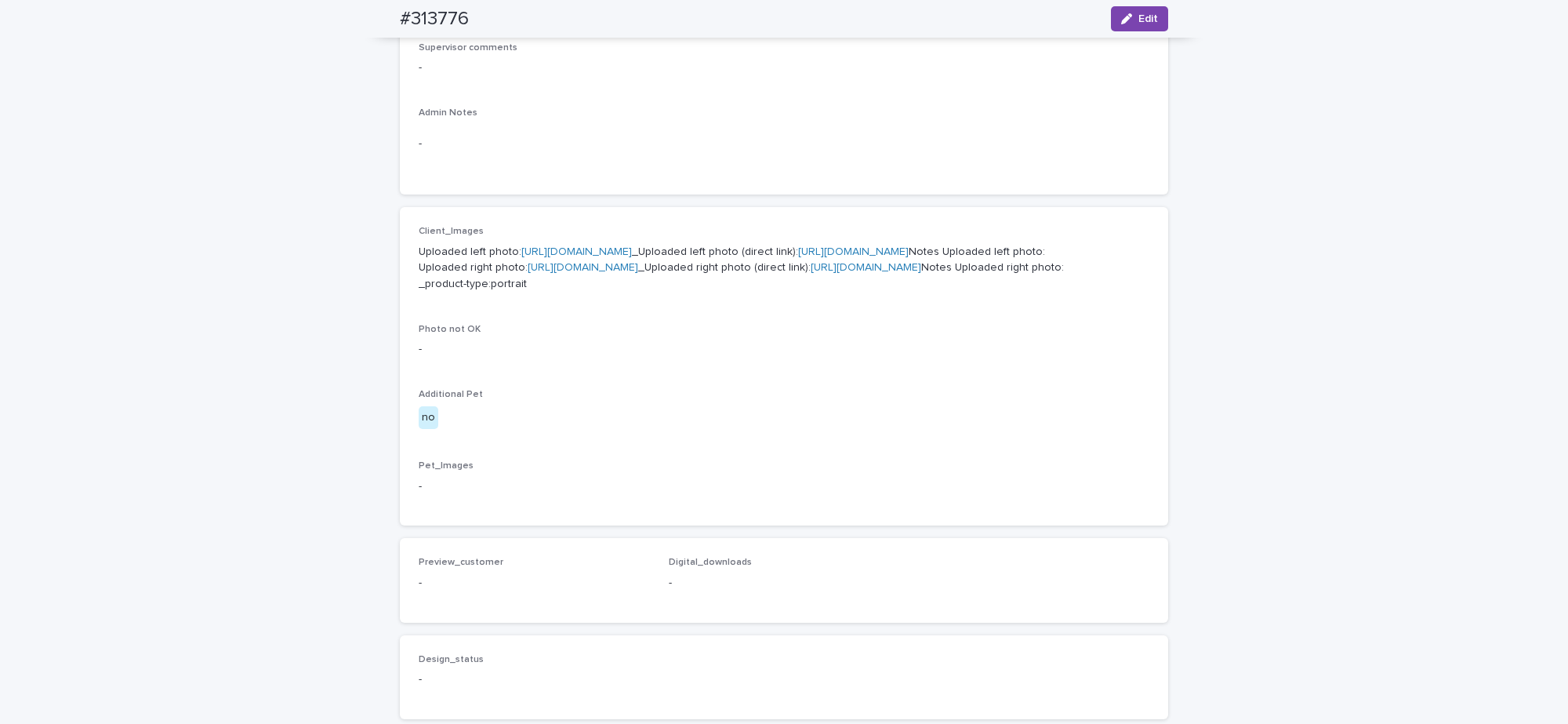
click at [799, 257] on link "[URL][DOMAIN_NAME]" at bounding box center [854, 252] width 110 height 11
click at [811, 273] on link "[URL][DOMAIN_NAME]" at bounding box center [866, 268] width 110 height 11
